Goal: Answer question/provide support: Answer question/provide support

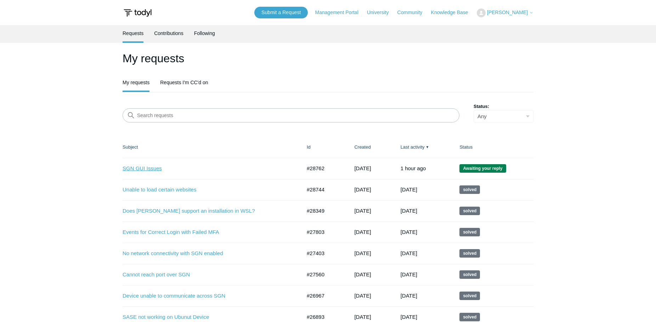
click at [149, 169] on link "SGN GUI Issues" at bounding box center [207, 169] width 168 height 8
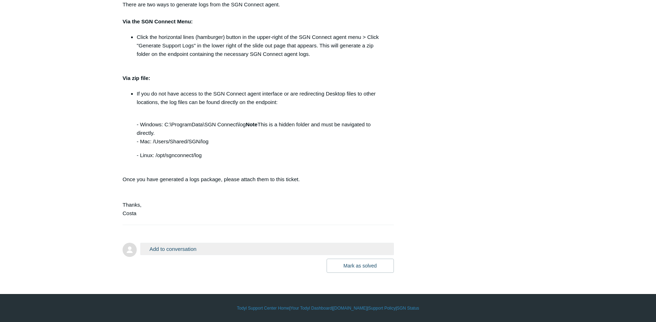
scroll to position [878, 0]
click at [170, 250] on button "Add to conversation" at bounding box center [267, 249] width 254 height 12
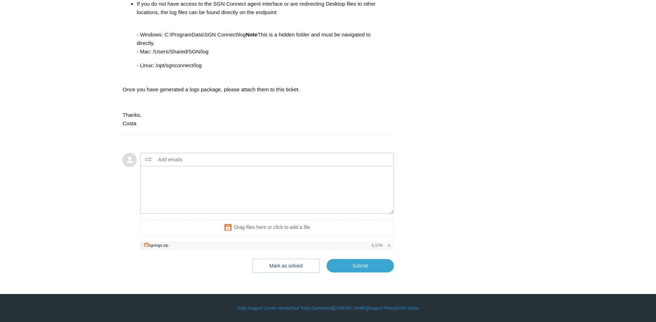
scroll to position [966, 0]
click at [165, 182] on textarea "Add your reply" at bounding box center [267, 190] width 254 height 48
paste textarea "I"
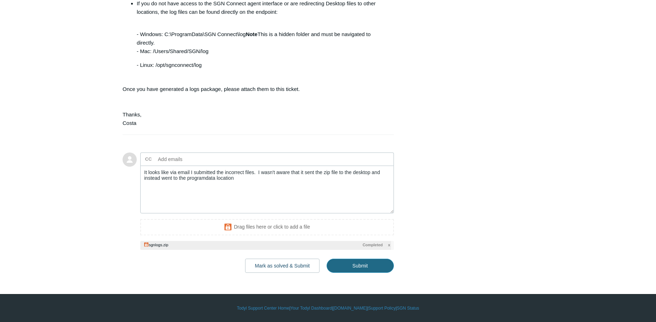
click at [349, 266] on input "Submit" at bounding box center [360, 266] width 67 height 14
type textarea "It looks like via email I submitted the incorrect files. I wasn't aware that it…"
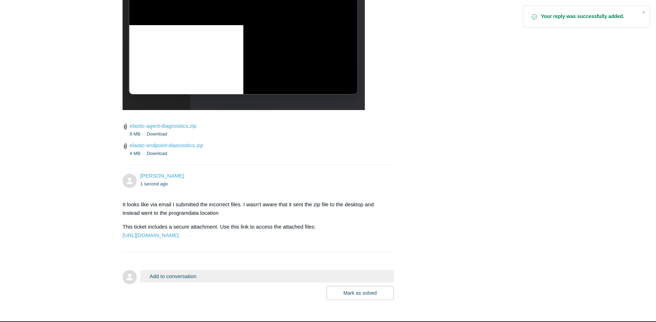
scroll to position [1209, 0]
